Goal: Navigation & Orientation: Find specific page/section

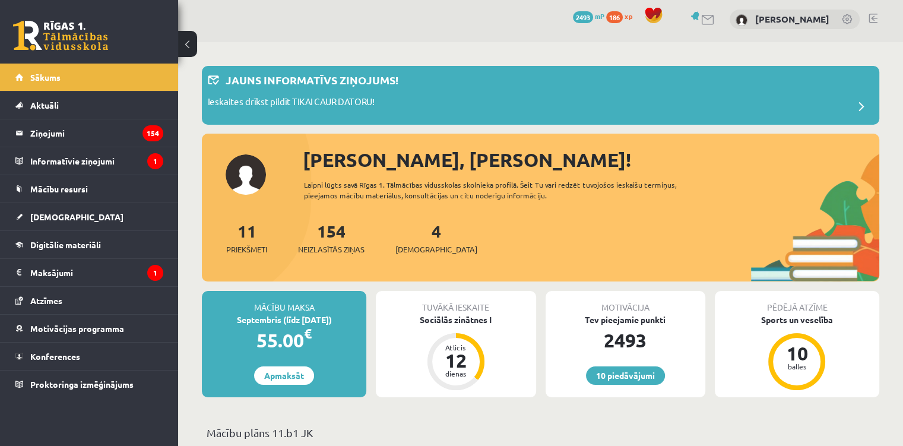
scroll to position [178, 0]
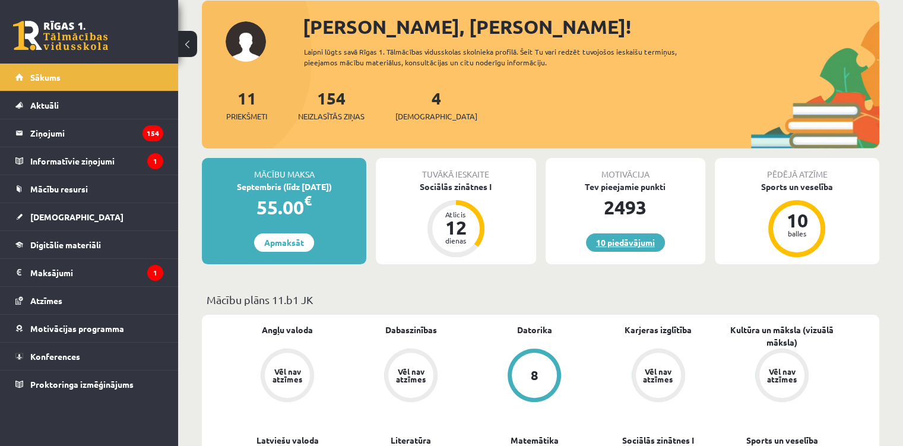
click at [630, 243] on link "10 piedāvājumi" at bounding box center [625, 242] width 79 height 18
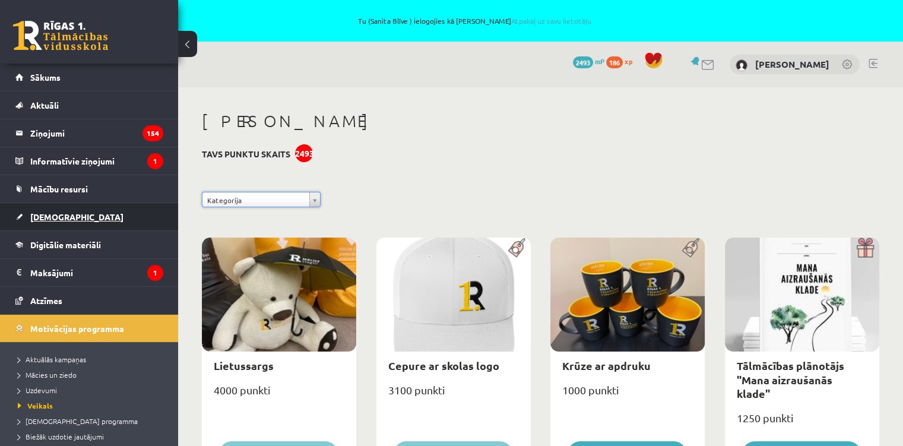
click at [64, 219] on span "[DEMOGRAPHIC_DATA]" at bounding box center [76, 216] width 93 height 11
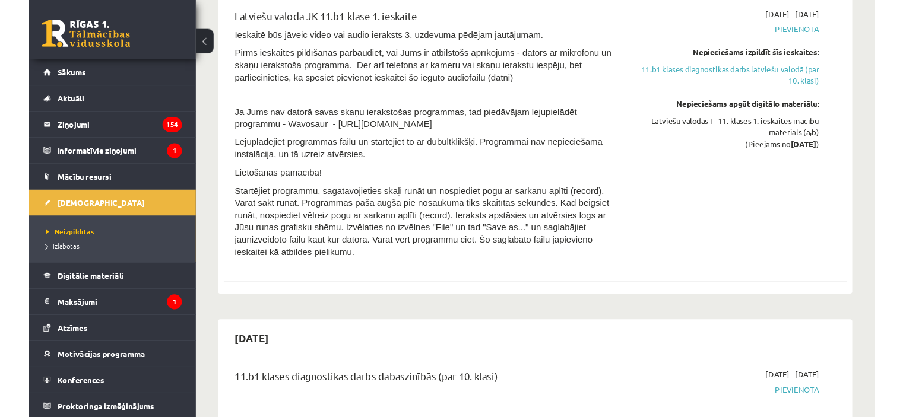
scroll to position [1306, 0]
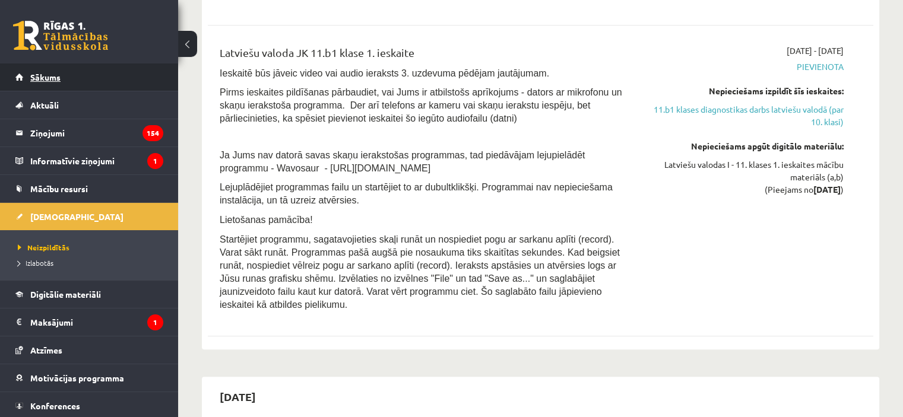
click at [93, 82] on link "Sākums" at bounding box center [89, 77] width 148 height 27
